Goal: Task Accomplishment & Management: Manage account settings

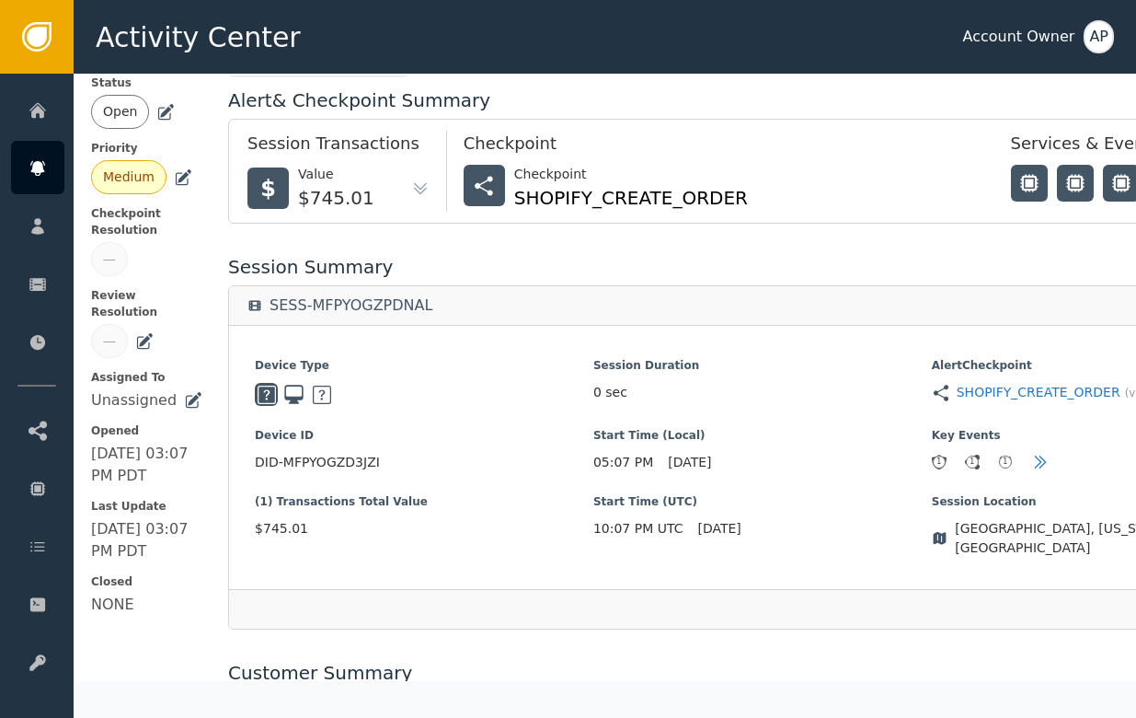
scroll to position [154, 10]
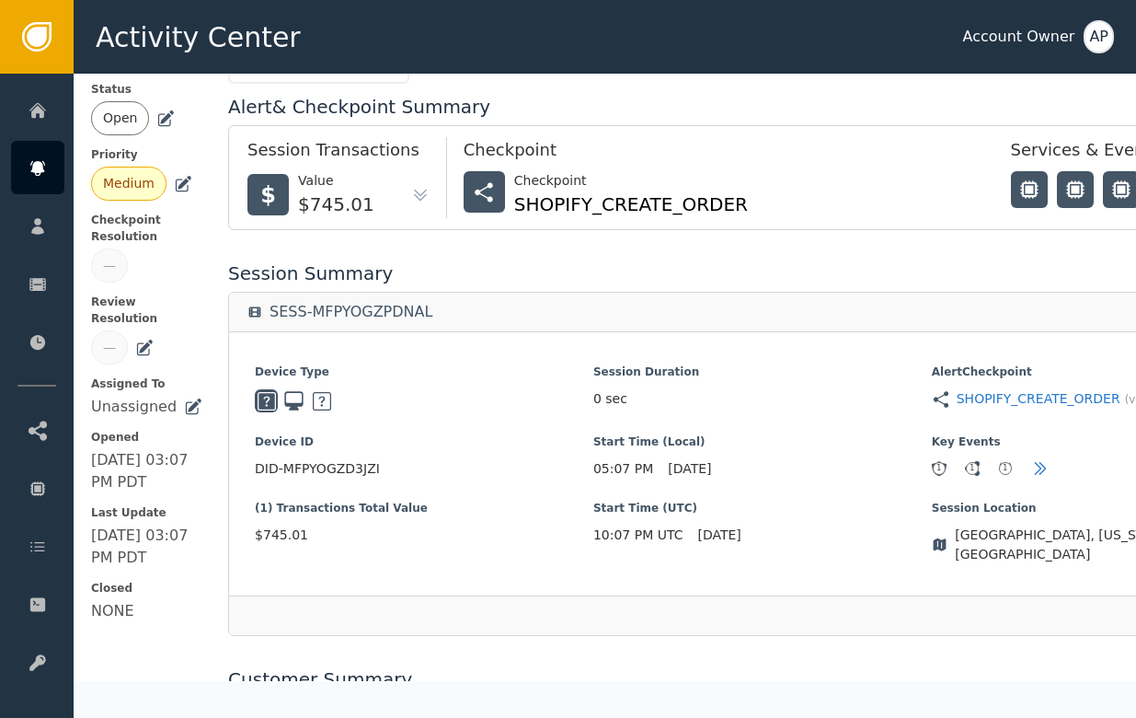
click at [167, 109] on icon at bounding box center [165, 118] width 18 height 18
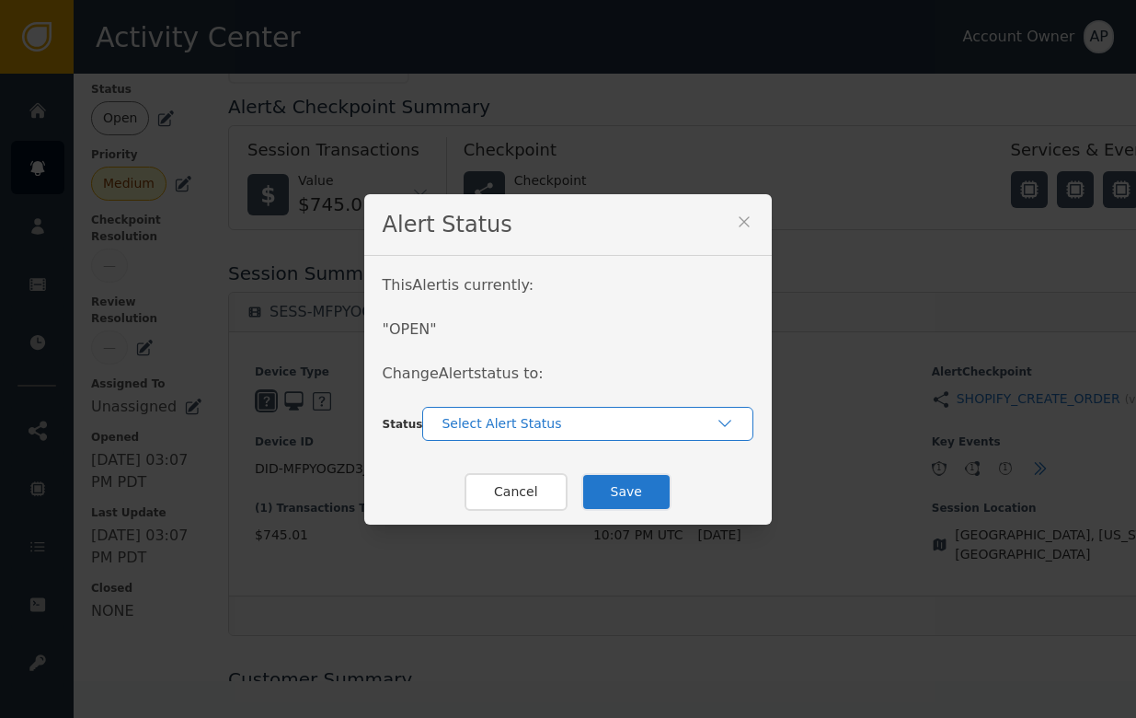
click at [521, 436] on div "Select Alert Status" at bounding box center [587, 424] width 331 height 34
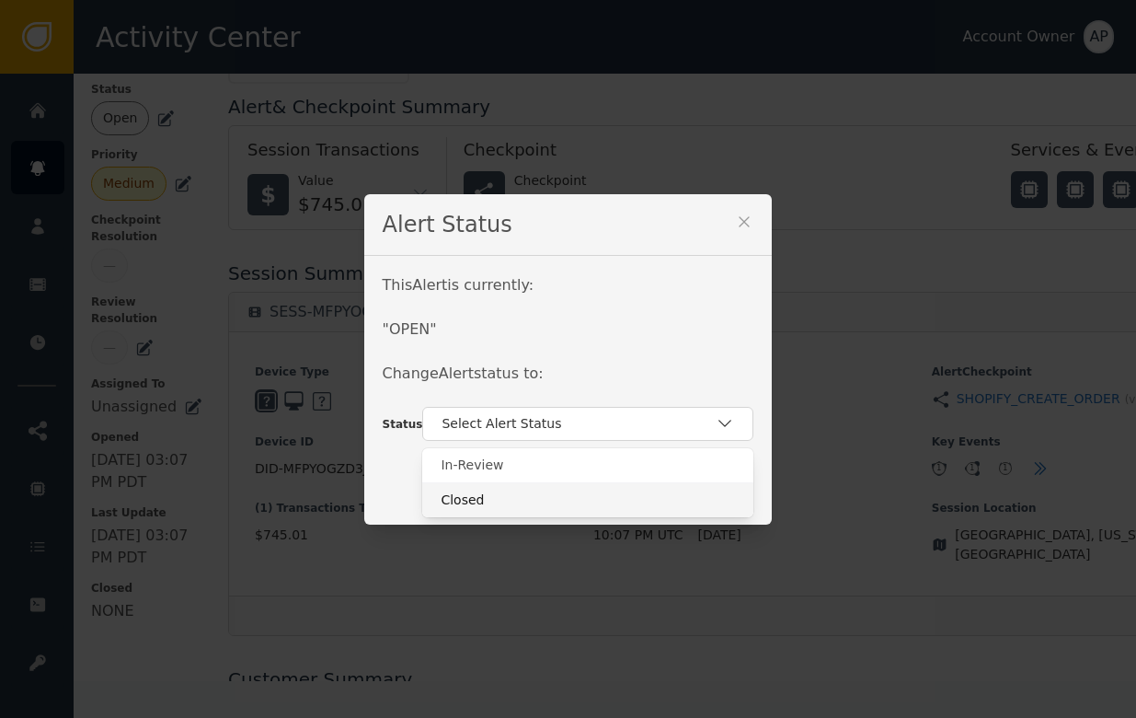
click at [518, 489] on div "Closed" at bounding box center [587, 499] width 331 height 35
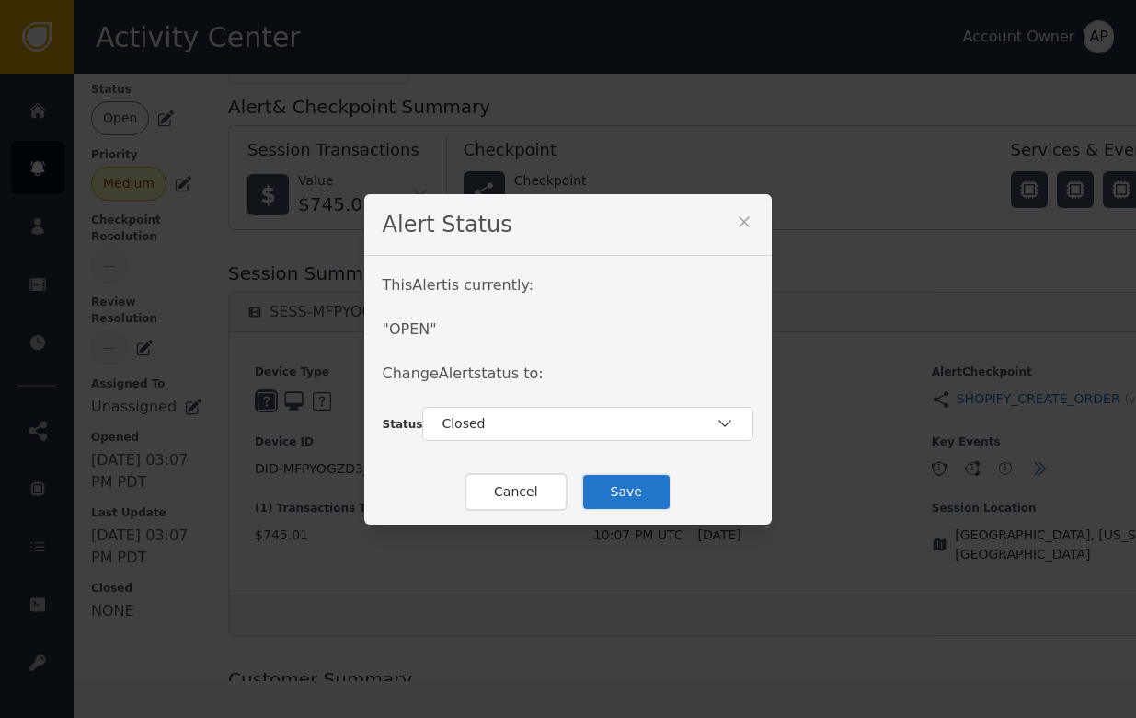
click at [633, 498] on button "Save" at bounding box center [626, 492] width 90 height 38
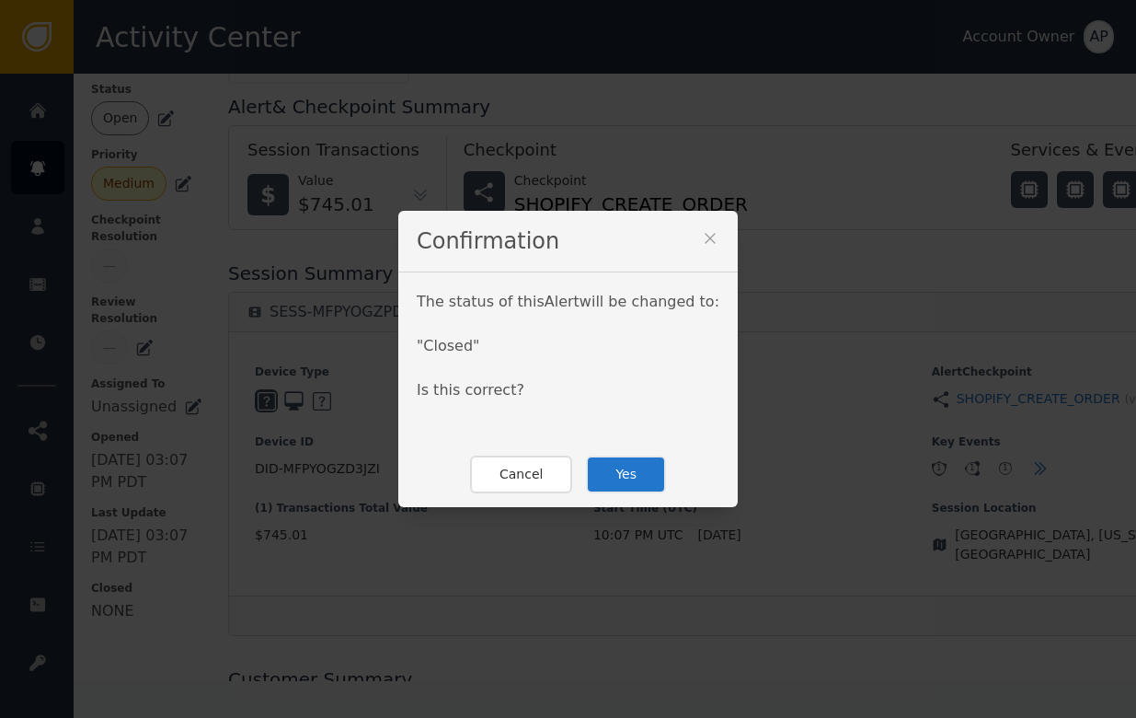
click at [632, 476] on button "Yes" at bounding box center [626, 474] width 80 height 38
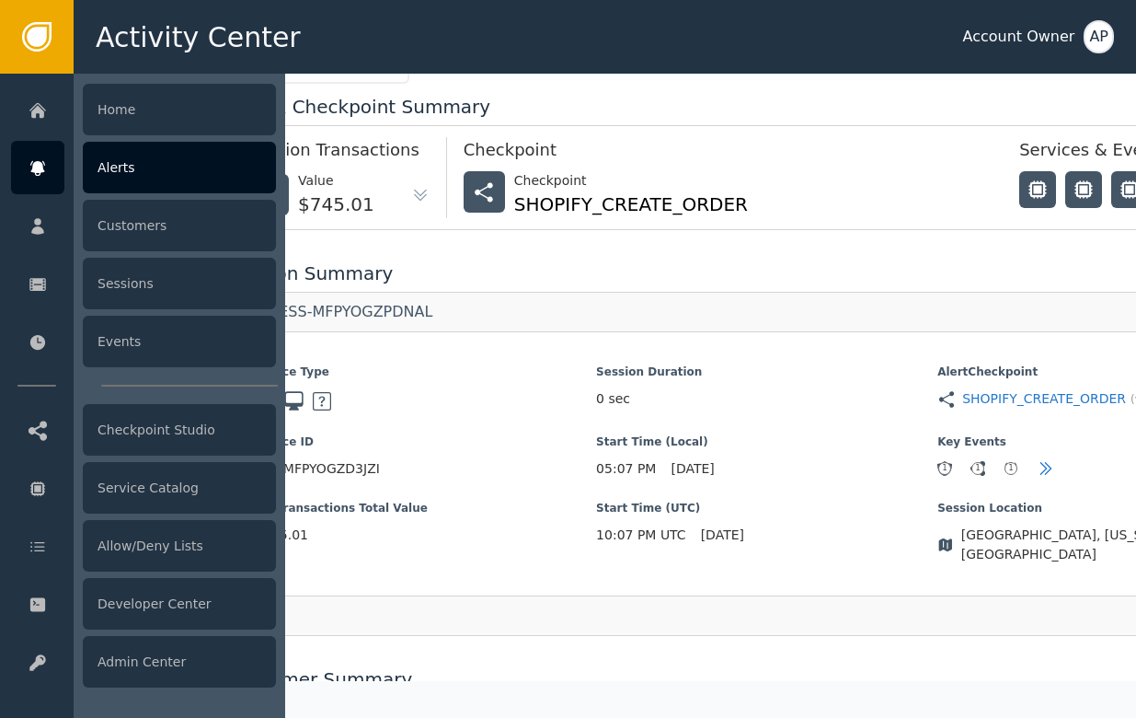
click at [48, 143] on div at bounding box center [37, 167] width 53 height 53
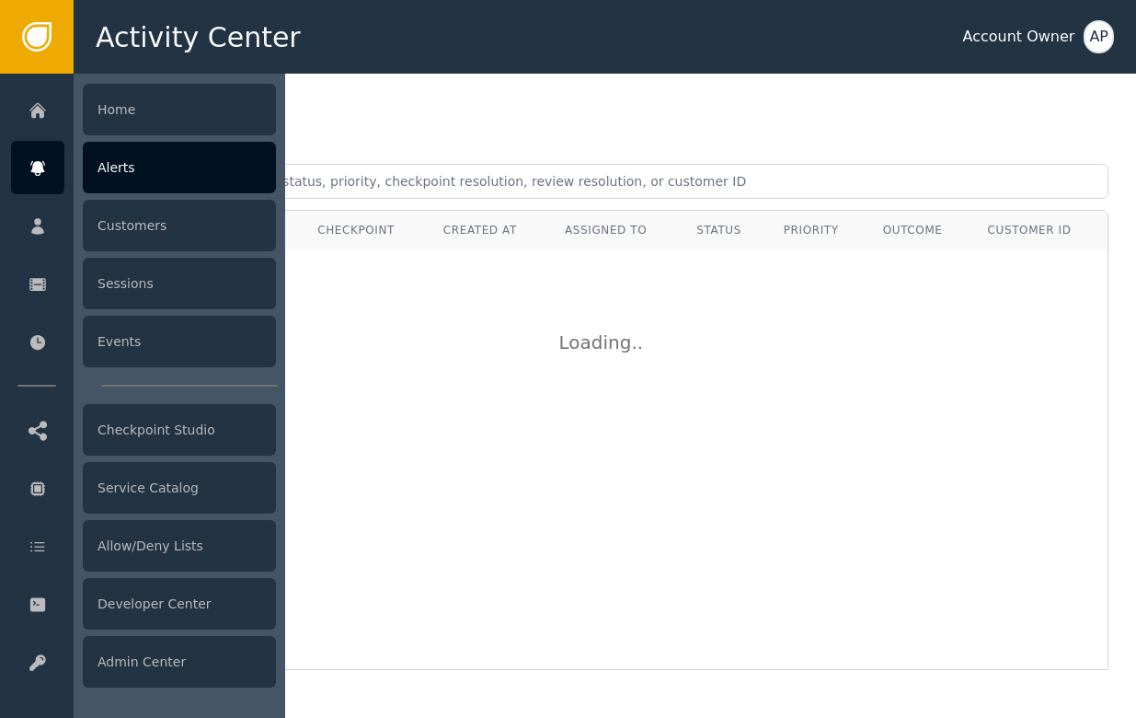
click at [98, 161] on div "Alerts" at bounding box center [179, 168] width 193 height 52
click at [223, 165] on div "Alerts" at bounding box center [179, 168] width 193 height 52
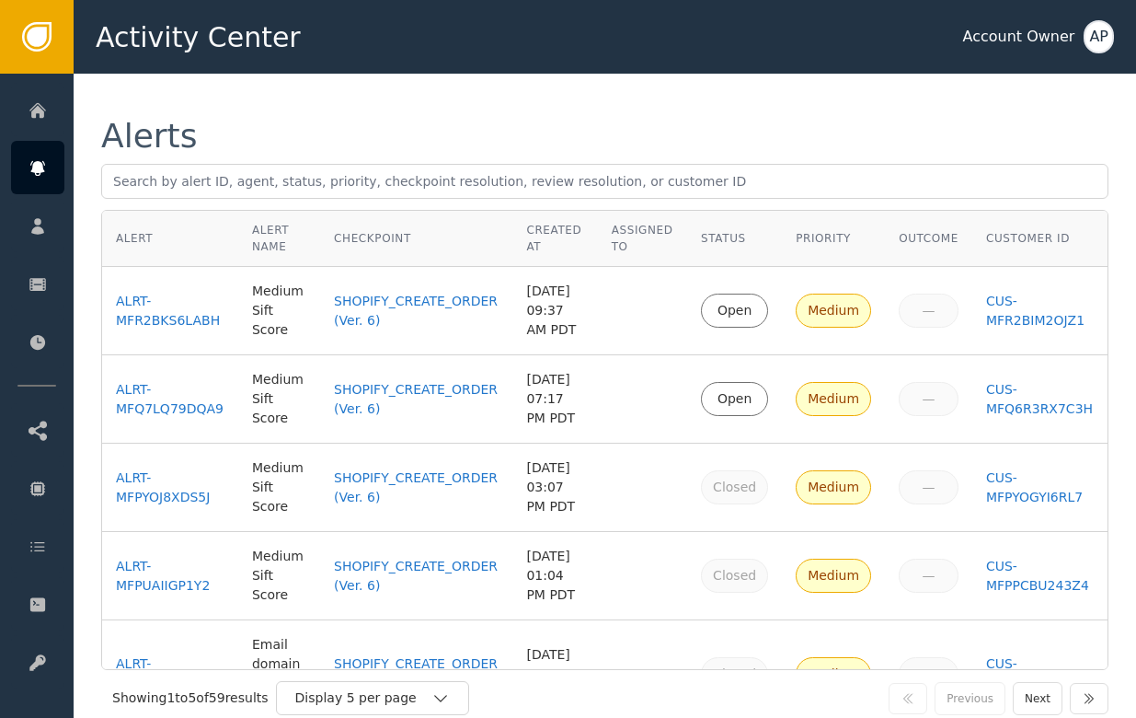
click at [570, 124] on div "Alerts" at bounding box center [604, 136] width 1007 height 33
click at [183, 330] on div "ALRT-MFR2BKS6LABH" at bounding box center [170, 311] width 109 height 39
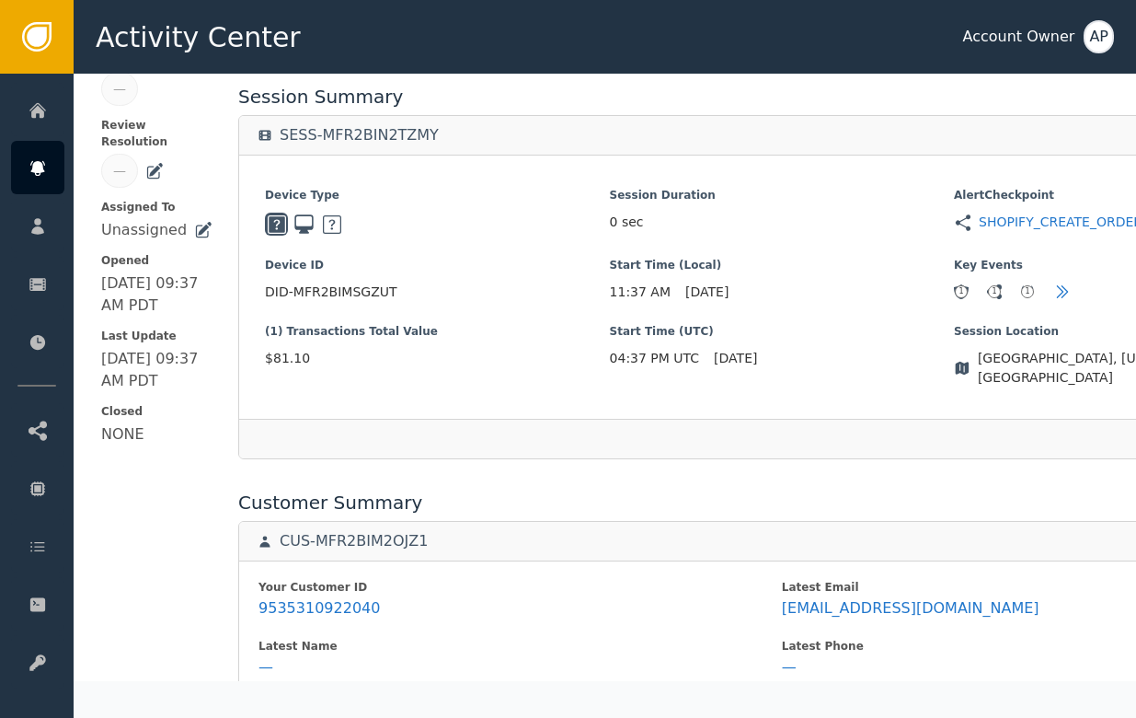
scroll to position [443, 0]
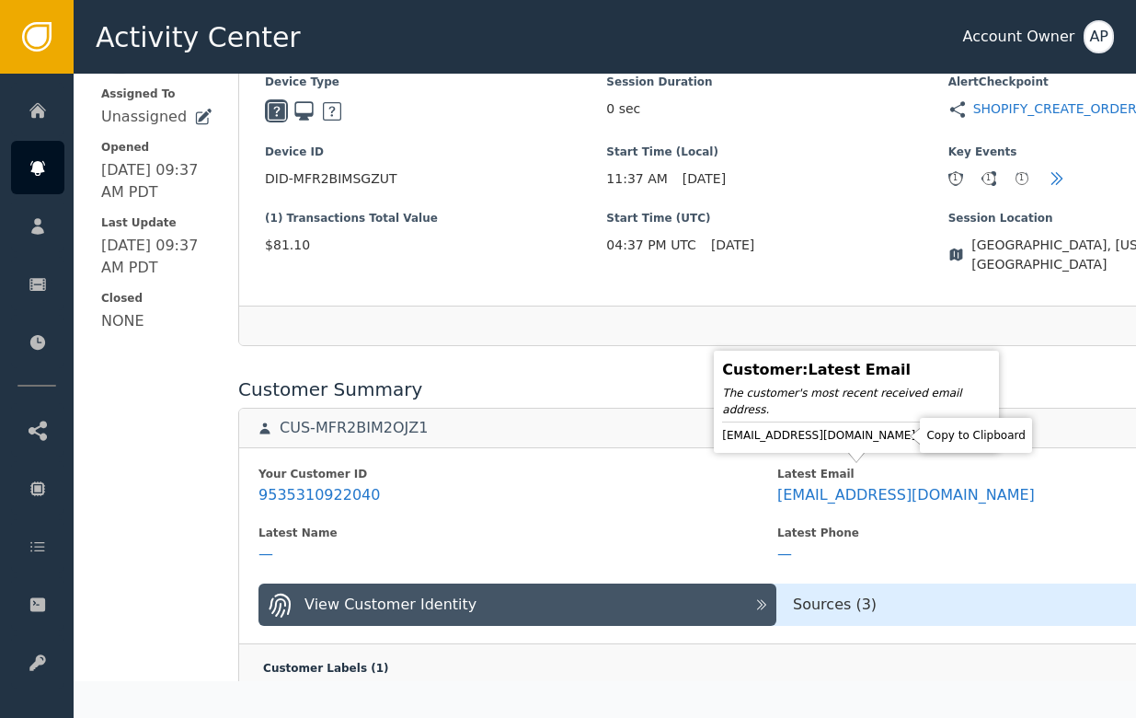
click at [923, 437] on icon at bounding box center [932, 435] width 18 height 18
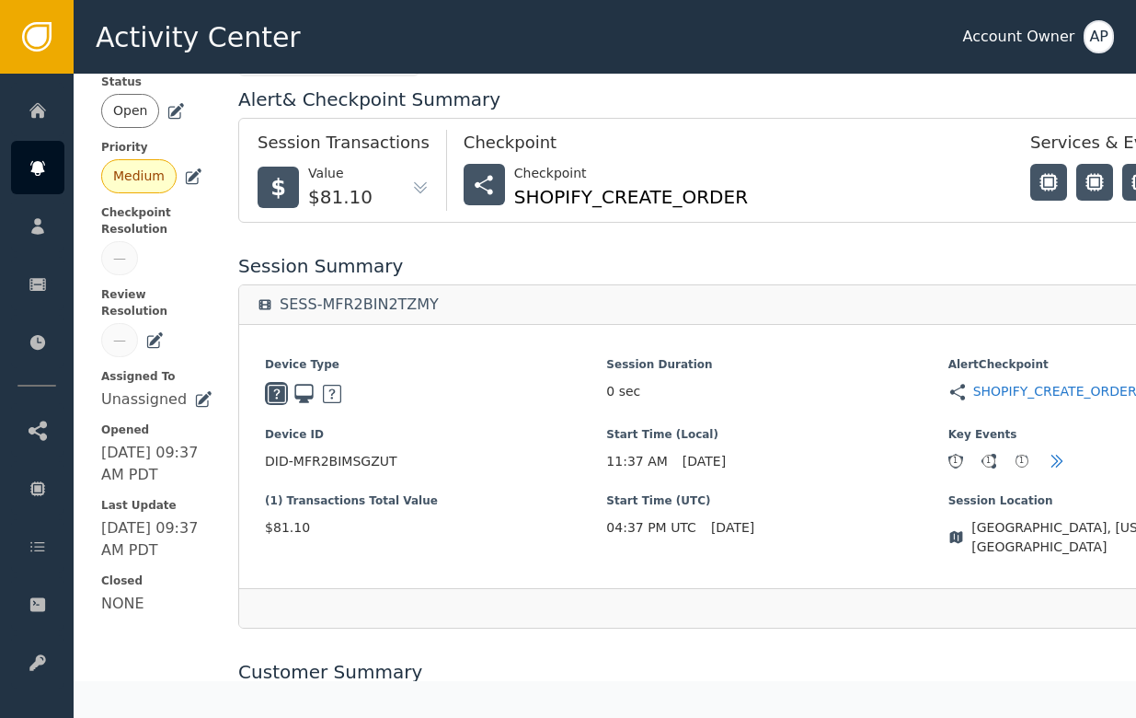
scroll to position [0, 0]
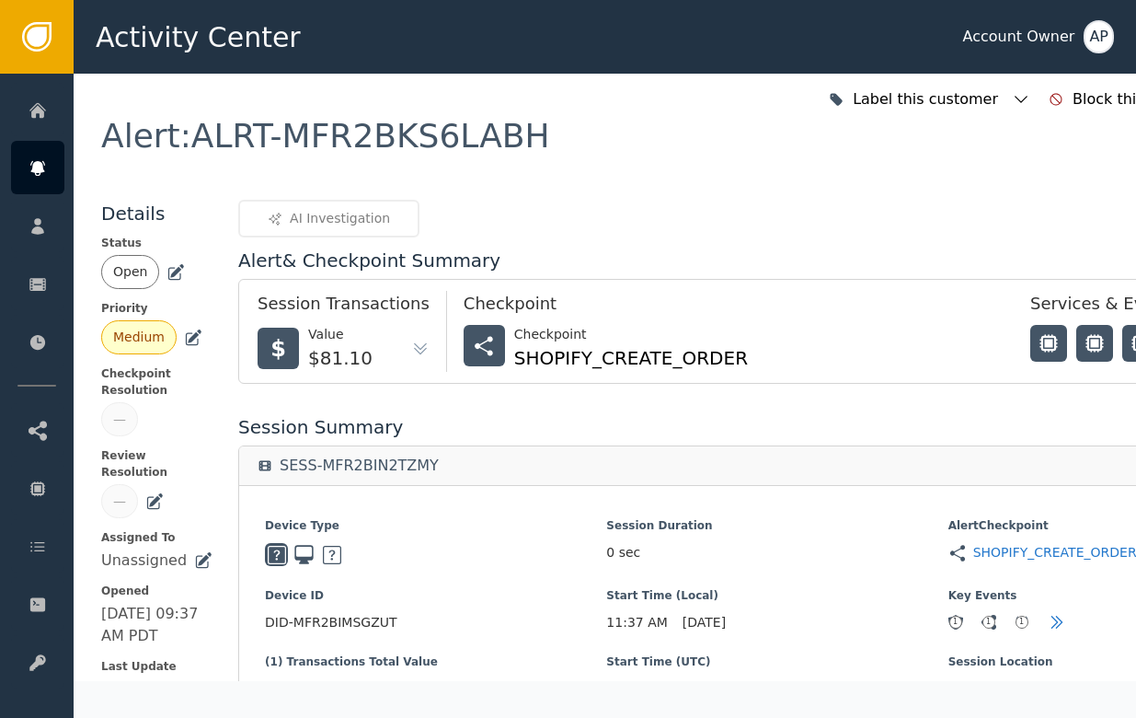
click at [167, 270] on icon at bounding box center [176, 272] width 18 height 18
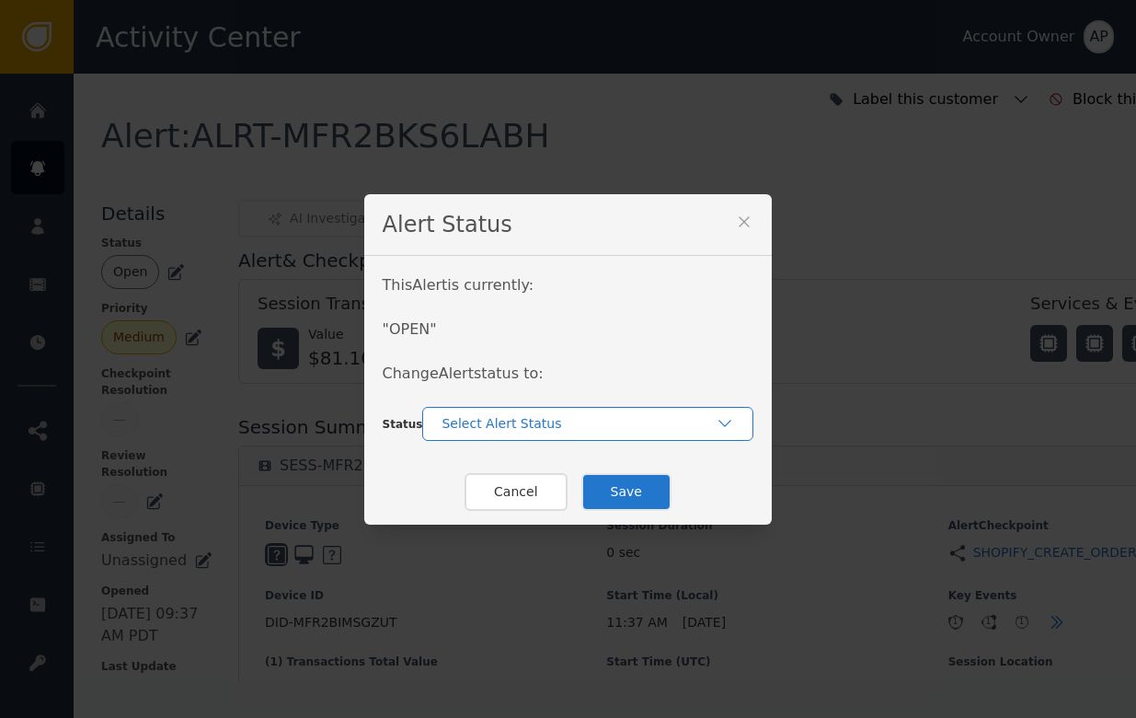
click at [427, 419] on div "Select Alert Status" at bounding box center [587, 424] width 331 height 34
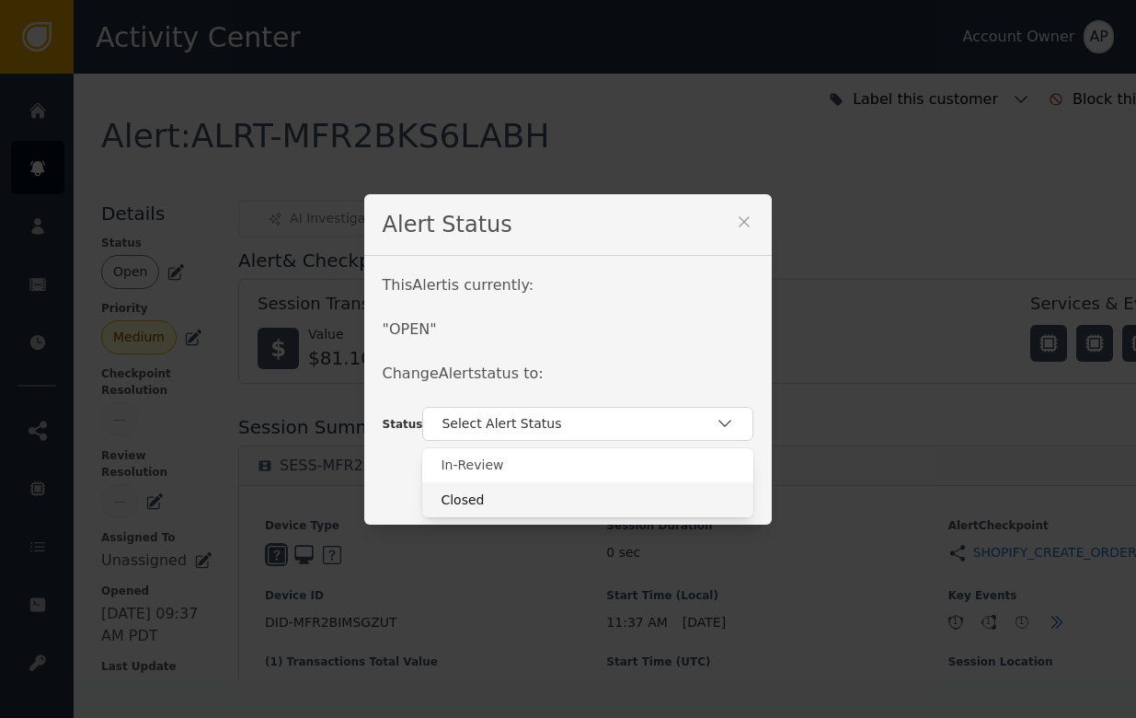
click at [477, 500] on div "Closed" at bounding box center [588, 499] width 294 height 19
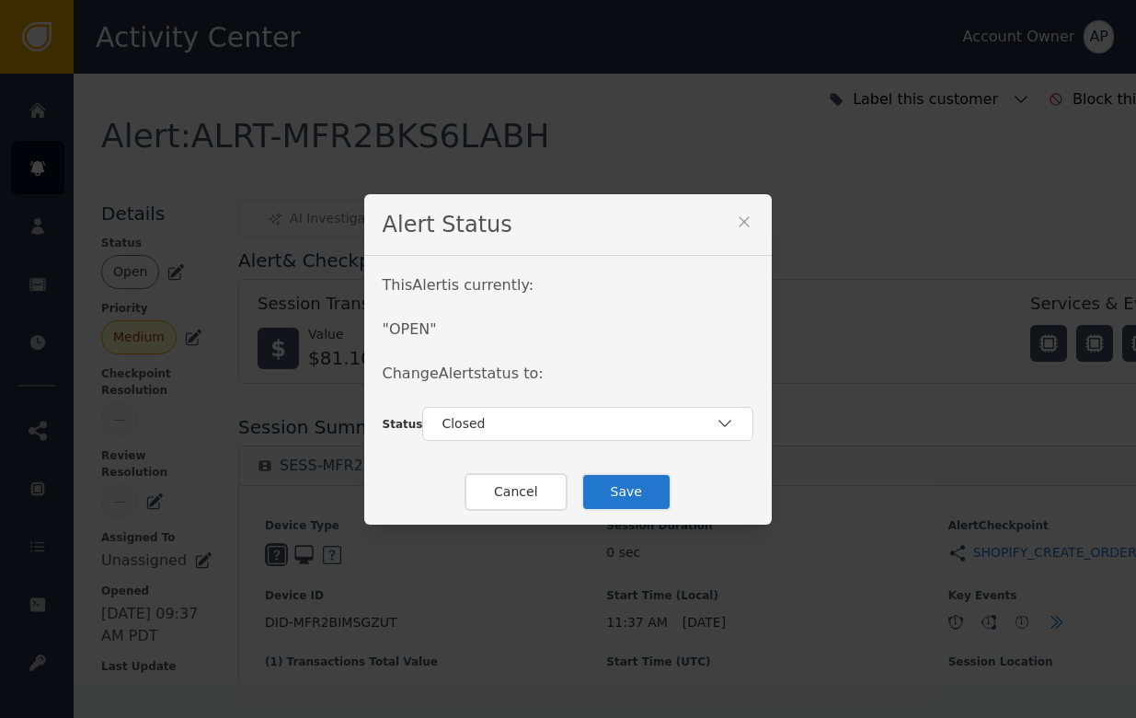
click at [629, 500] on button "Save" at bounding box center [626, 492] width 90 height 38
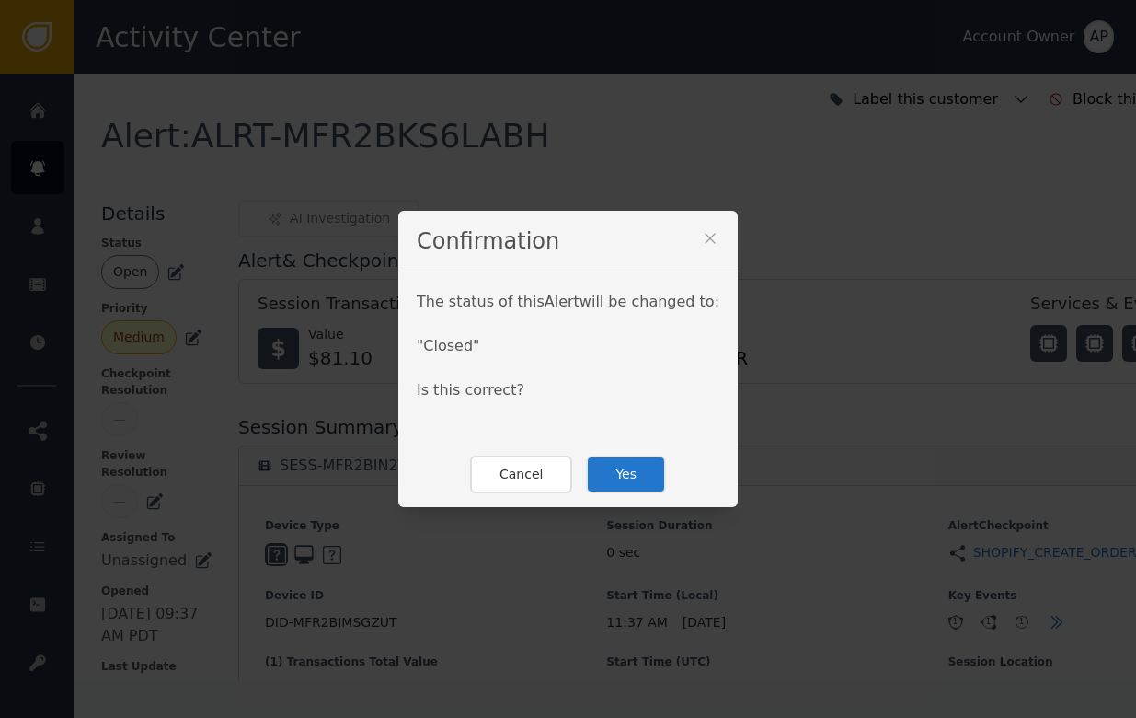
click at [640, 467] on button "Yes" at bounding box center [626, 474] width 80 height 38
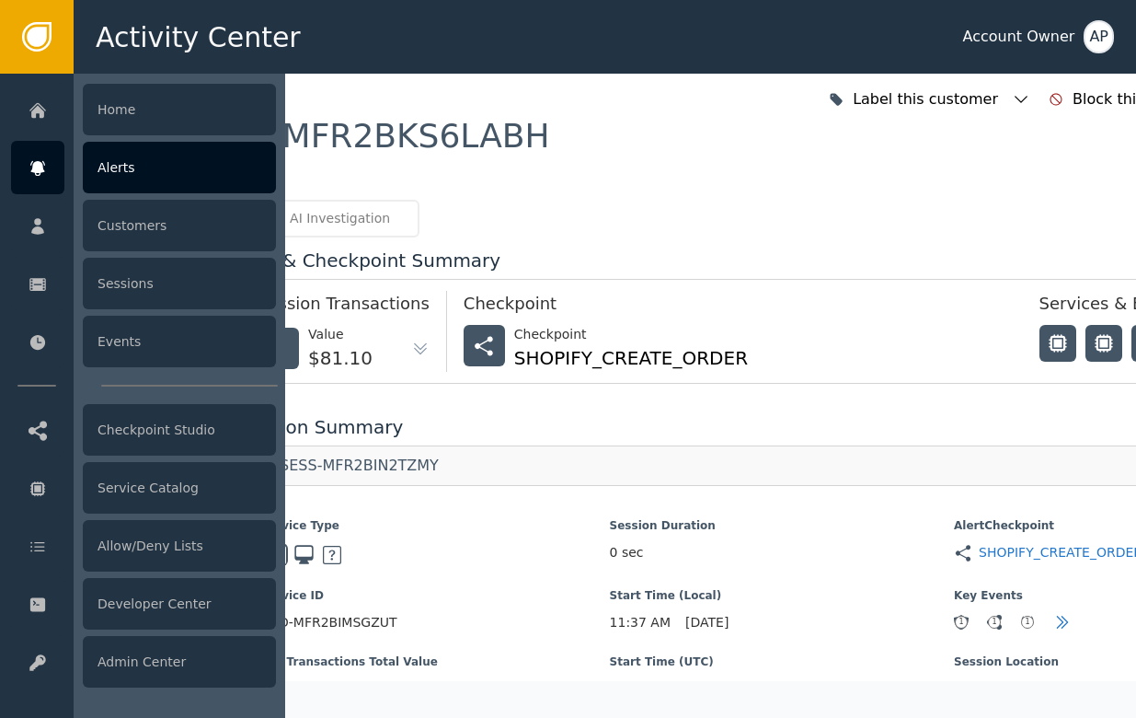
click at [44, 158] on icon at bounding box center [38, 168] width 18 height 20
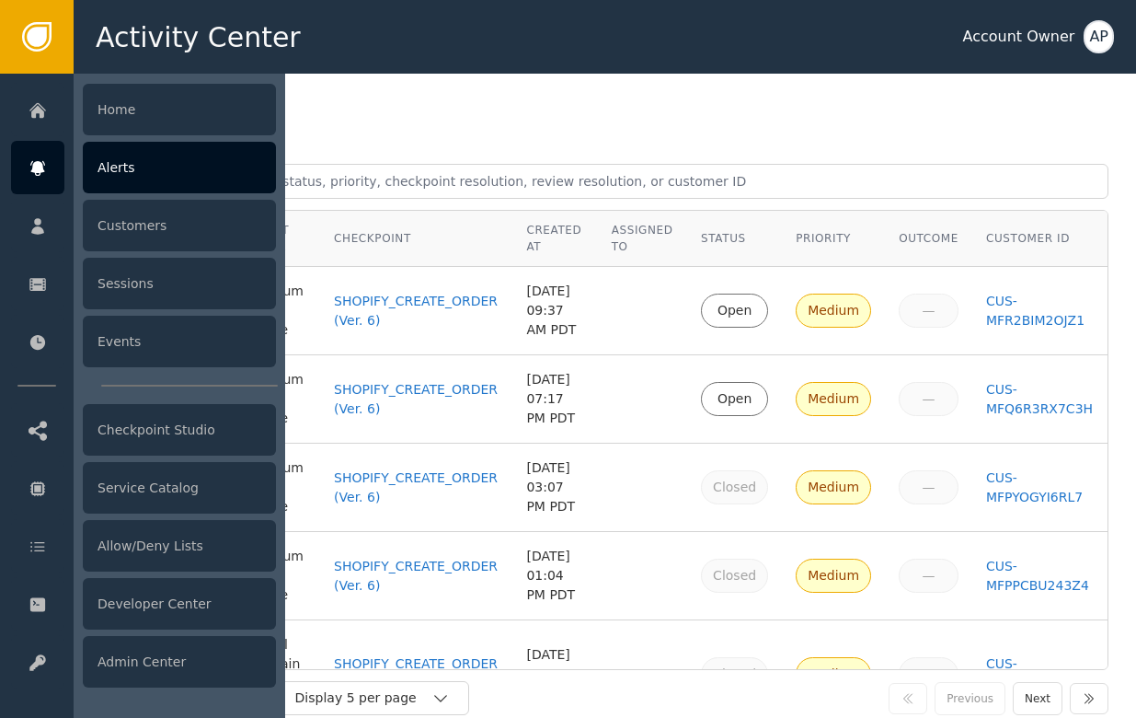
click at [182, 164] on div "Alerts" at bounding box center [179, 168] width 193 height 52
